Goal: Task Accomplishment & Management: Use online tool/utility

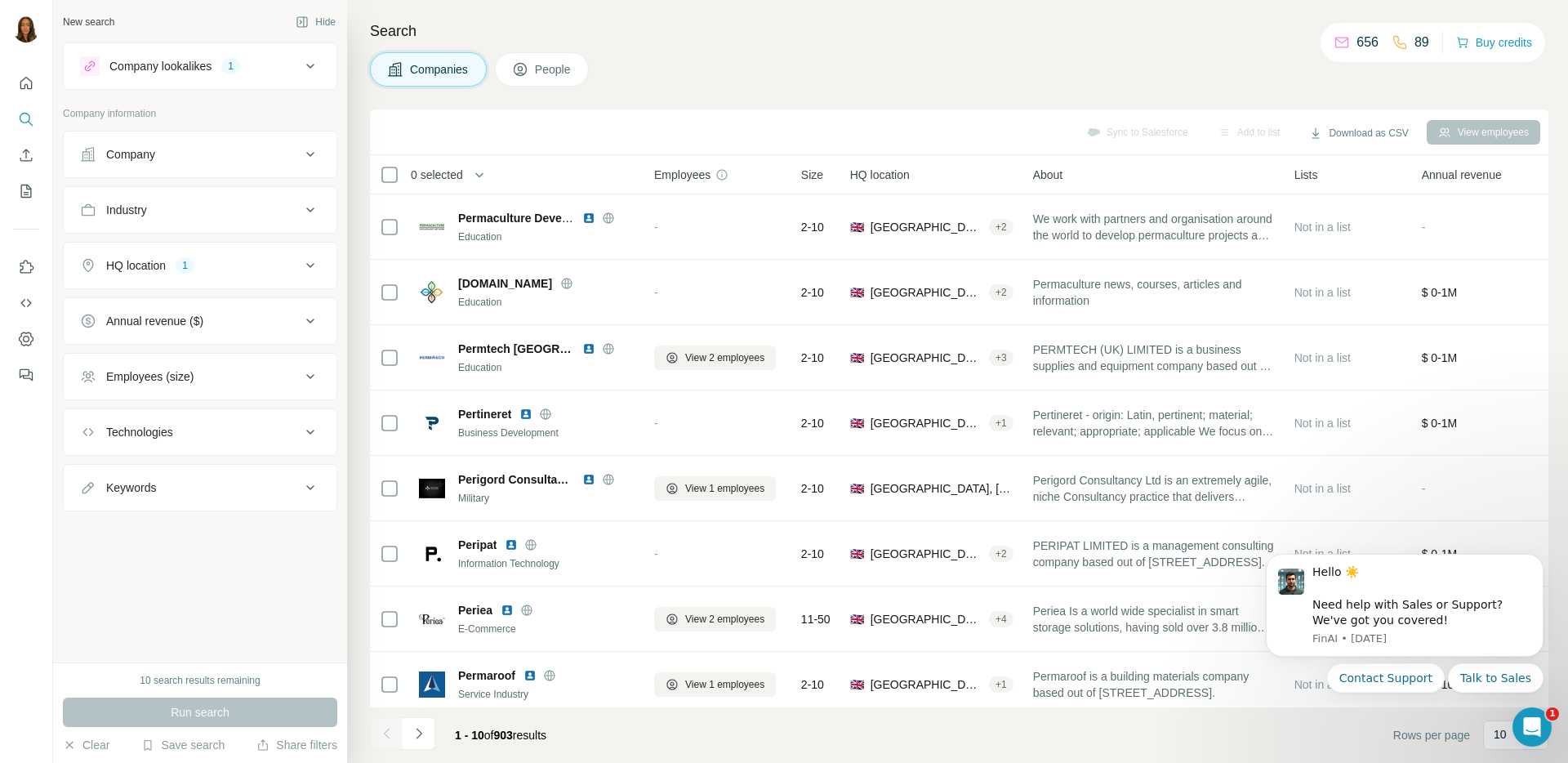
click at [232, 73] on div "1" at bounding box center [230, 67] width 19 height 15
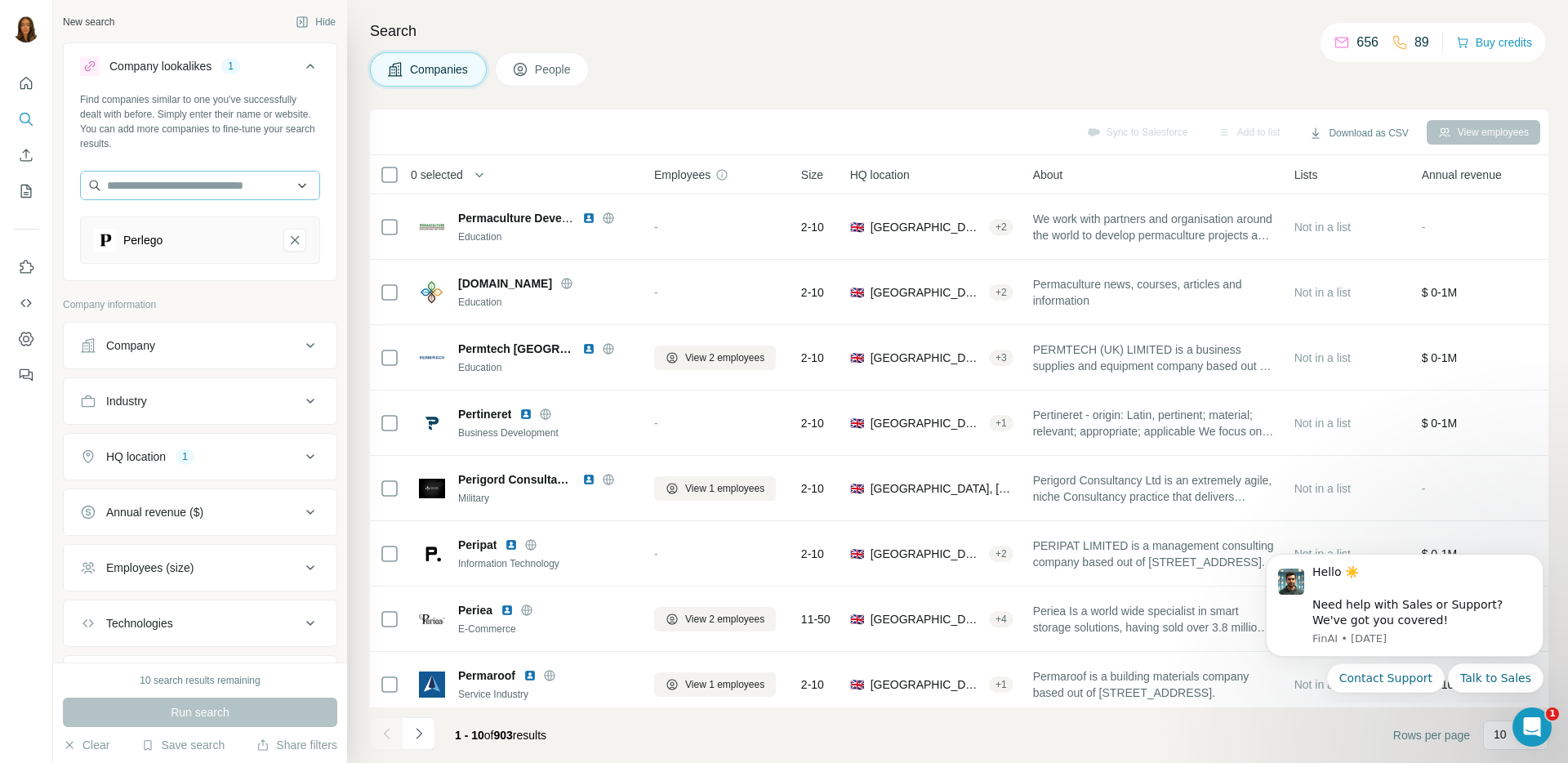
drag, startPoint x: 283, startPoint y: 242, endPoint x: 162, endPoint y: 199, distance: 128.4
click at [288, 242] on icon "Perlego-remove-button" at bounding box center [295, 241] width 15 height 17
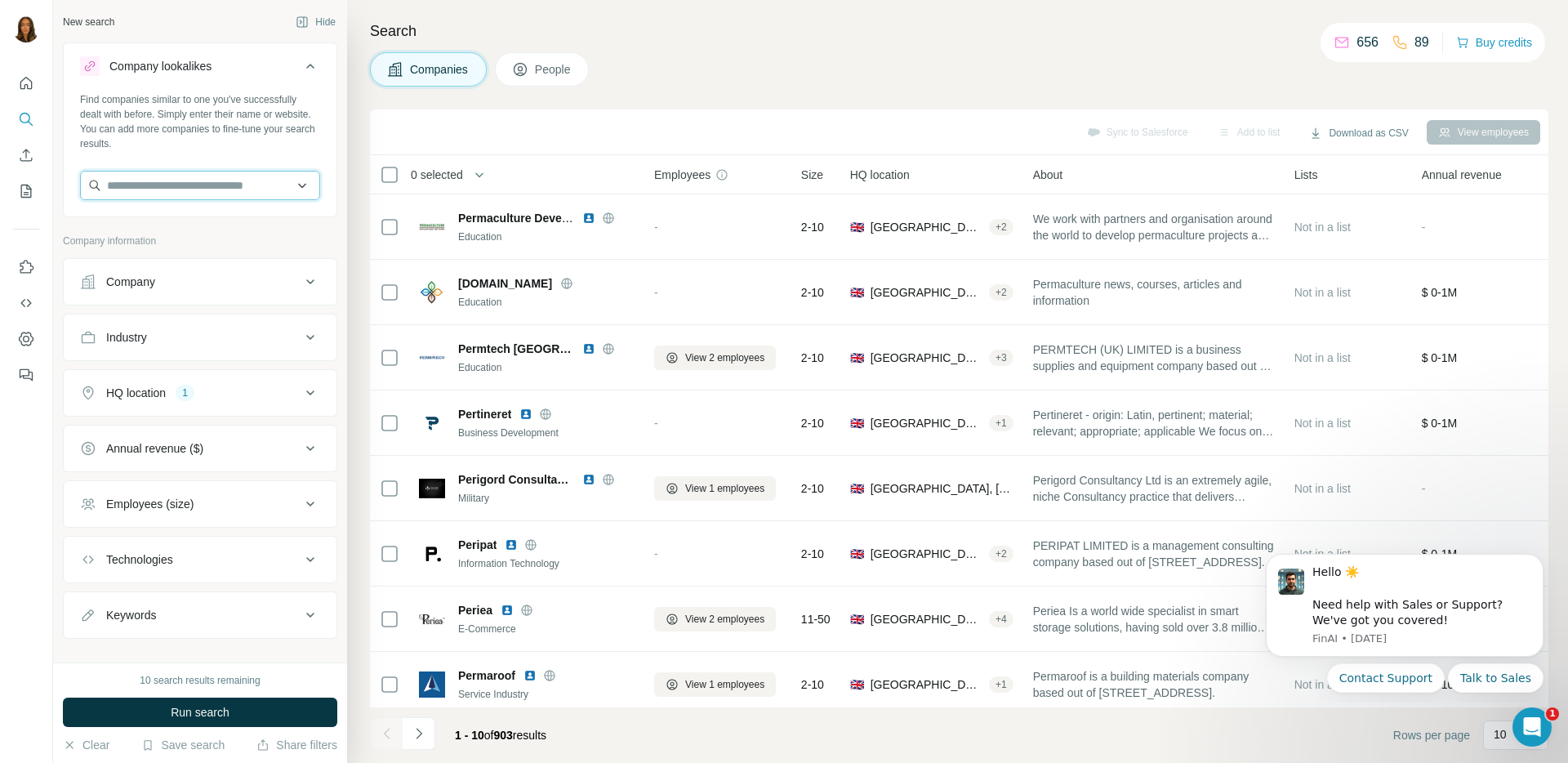
click at [143, 190] on input "text" at bounding box center [199, 185] width 240 height 30
type input "**********"
click at [211, 234] on p "[DOMAIN_NAME]" at bounding box center [175, 238] width 96 height 15
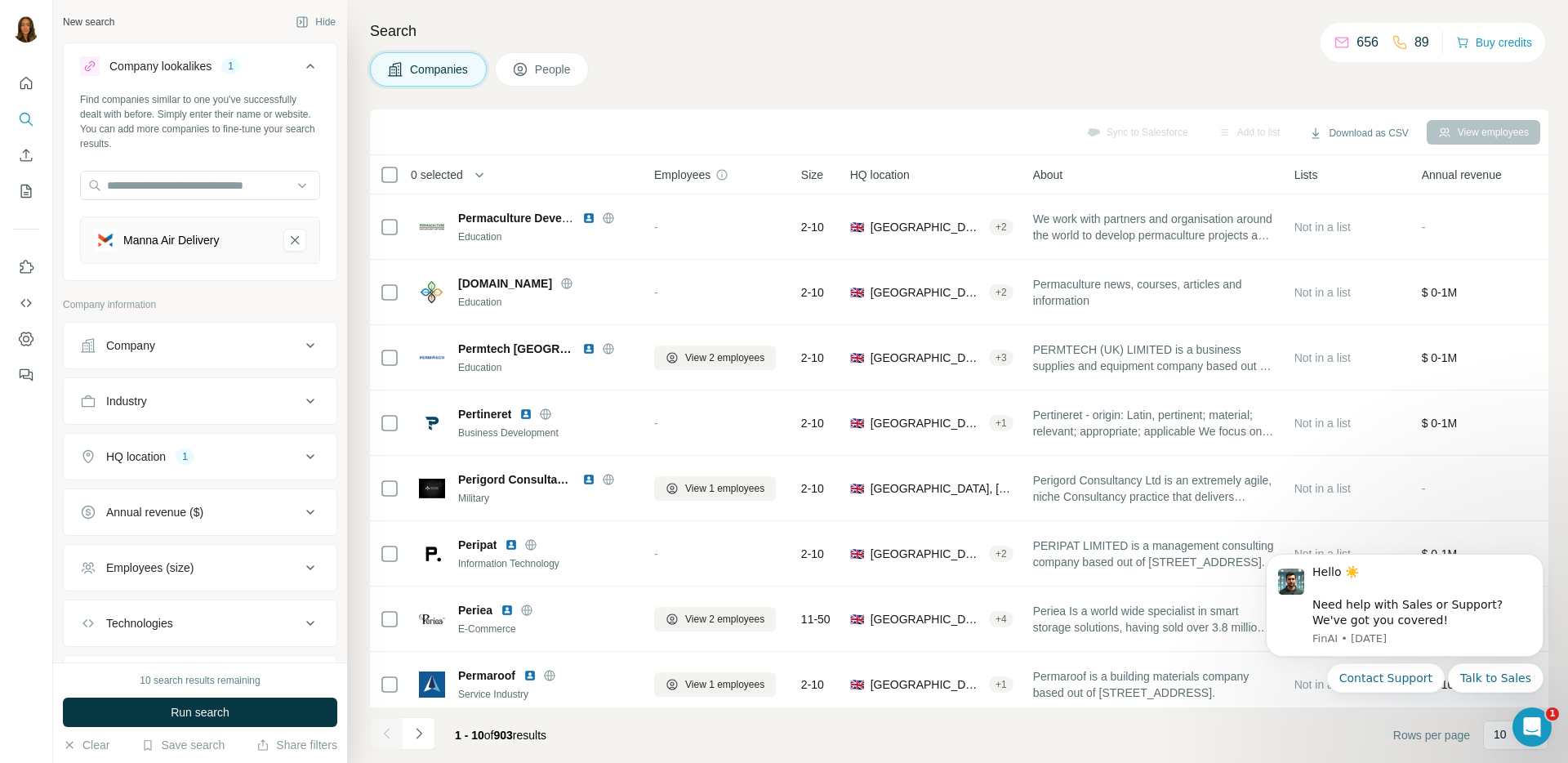
click at [250, 467] on button "HQ location 1" at bounding box center [200, 457] width 273 height 39
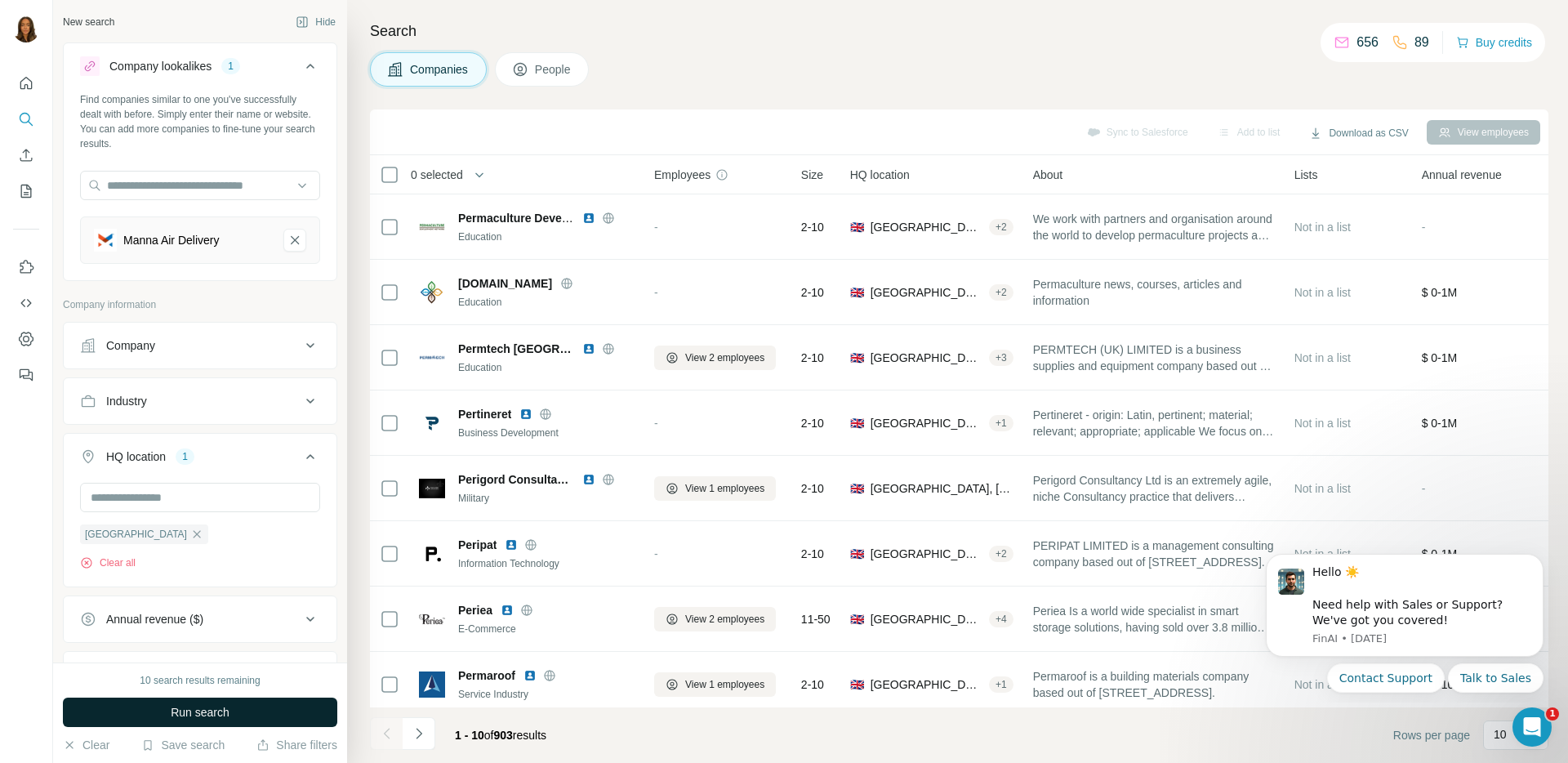
click at [184, 707] on span "Run search" at bounding box center [200, 713] width 59 height 17
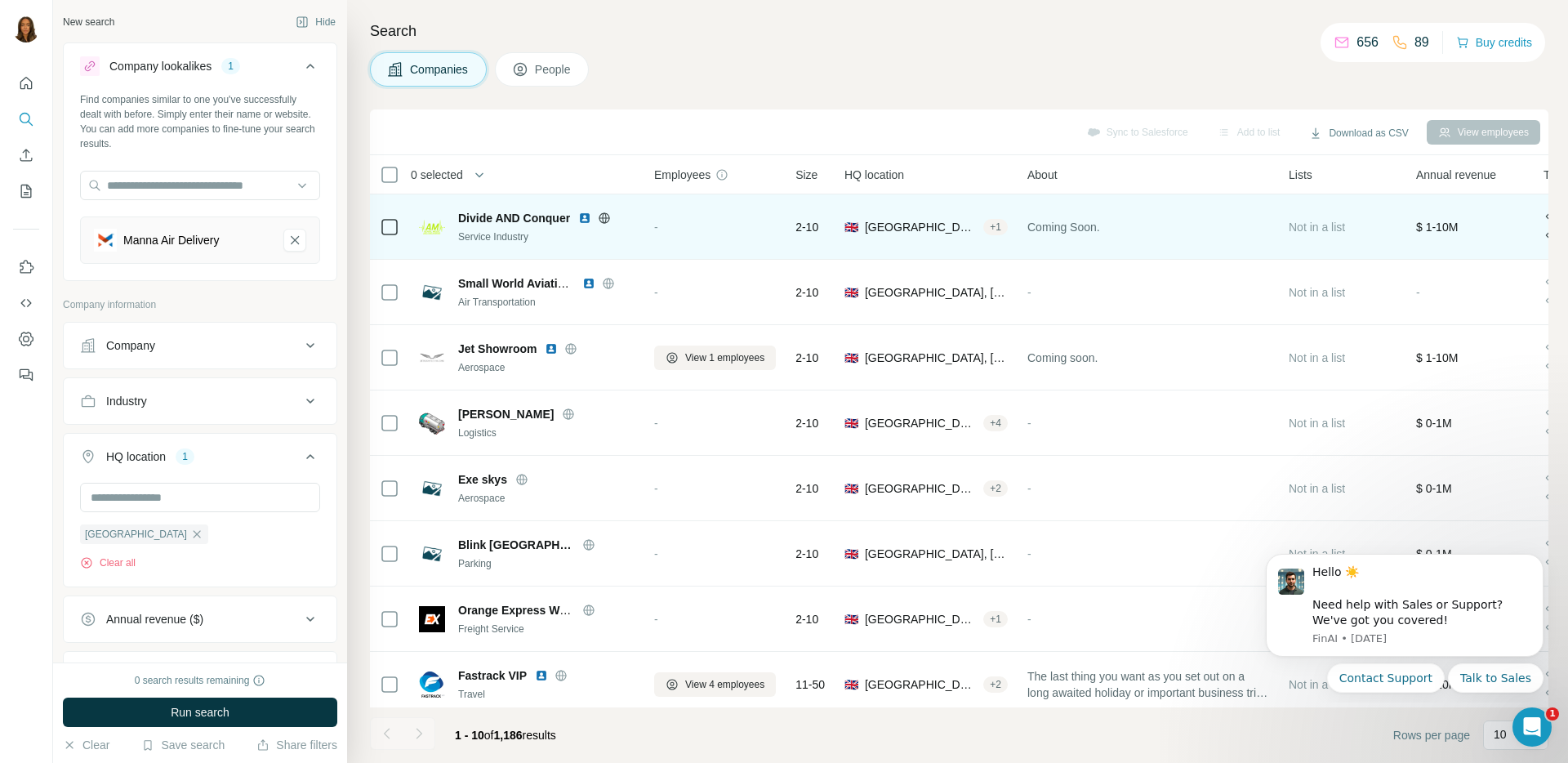
click at [589, 219] on img at bounding box center [585, 219] width 13 height 13
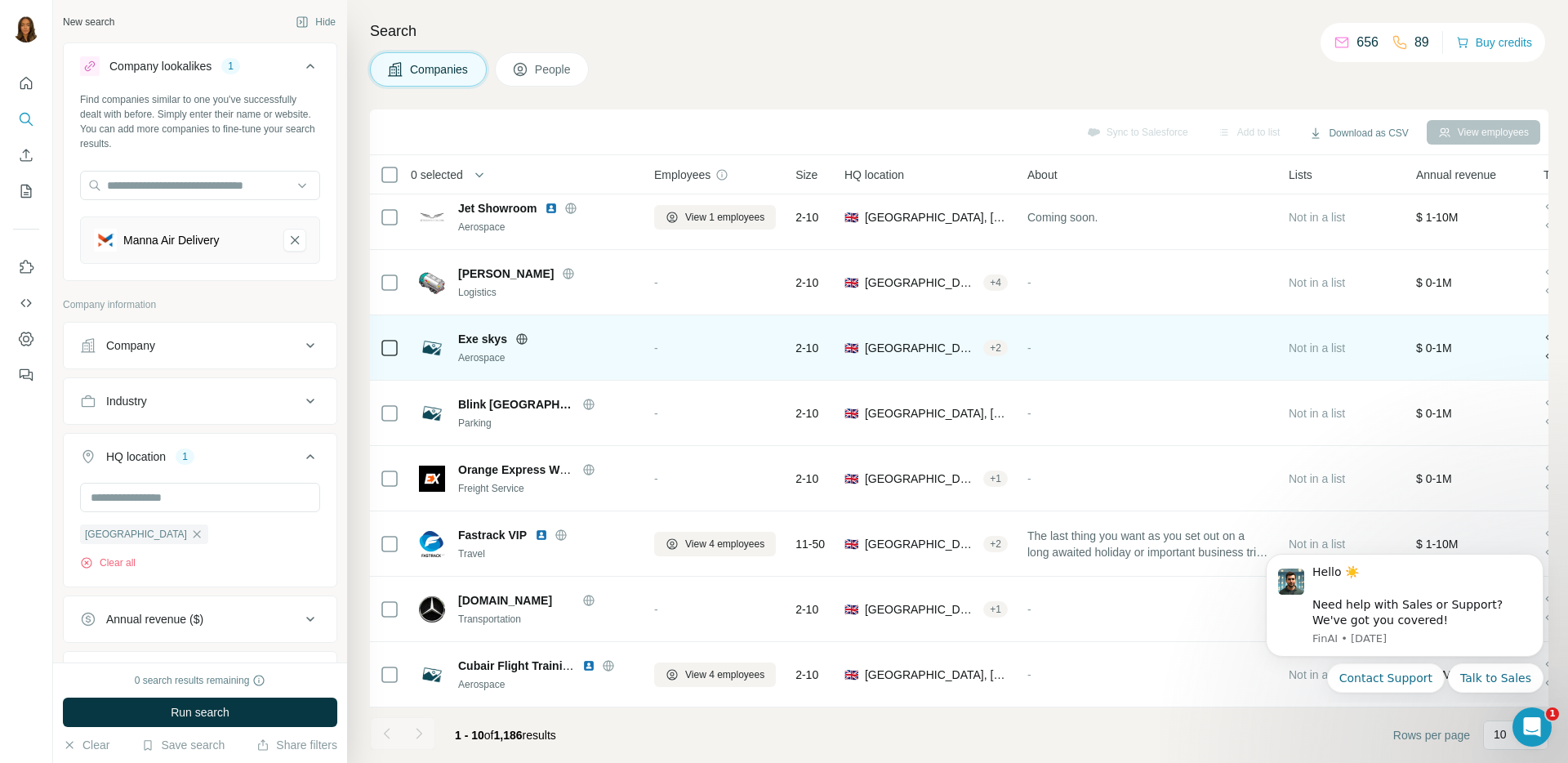
scroll to position [149, 0]
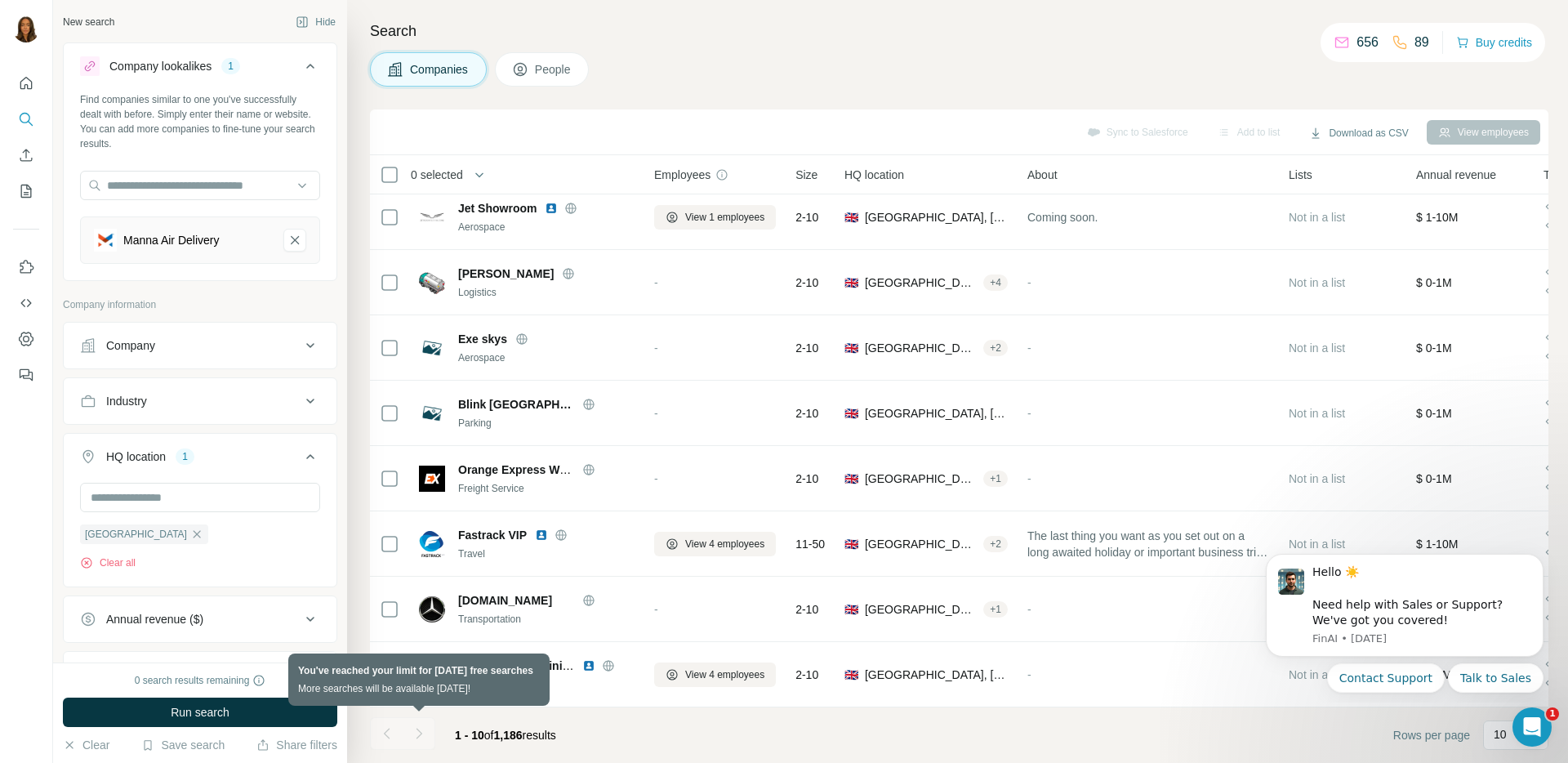
click at [420, 733] on div at bounding box center [418, 733] width 32 height 32
